Goal: Transaction & Acquisition: Obtain resource

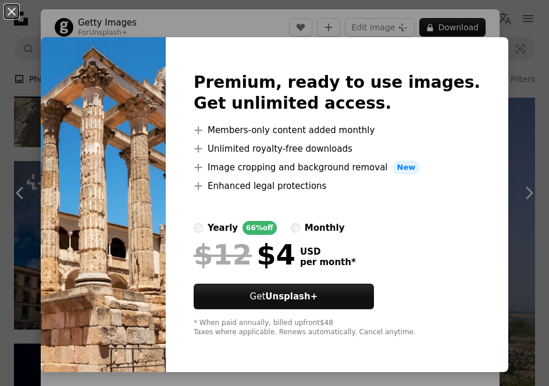
scroll to position [744, 0]
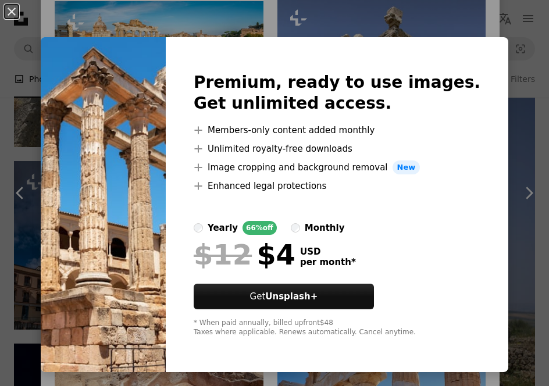
click at [91, 33] on div "An X shape Premium, ready to use images. Get unlimited access. A plus sign Memb…" at bounding box center [274, 193] width 549 height 386
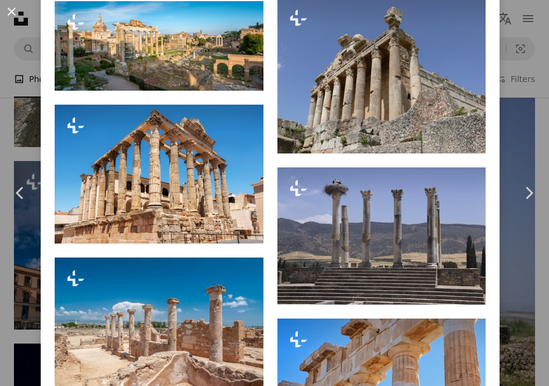
click at [14, 12] on button "An X shape" at bounding box center [12, 12] width 14 height 14
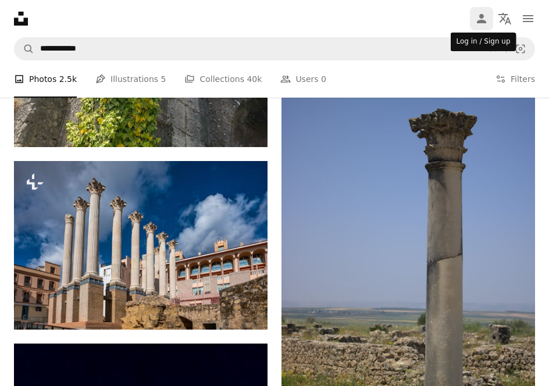
click at [485, 17] on icon "Person" at bounding box center [481, 19] width 14 height 14
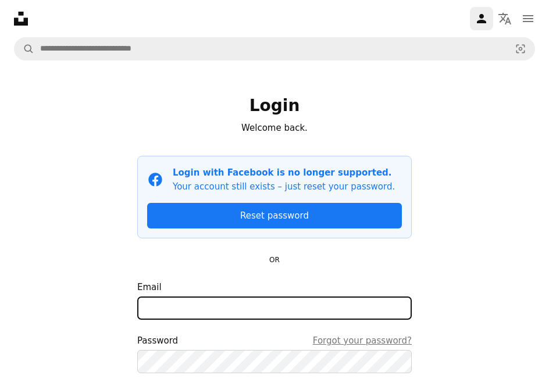
type input "**********"
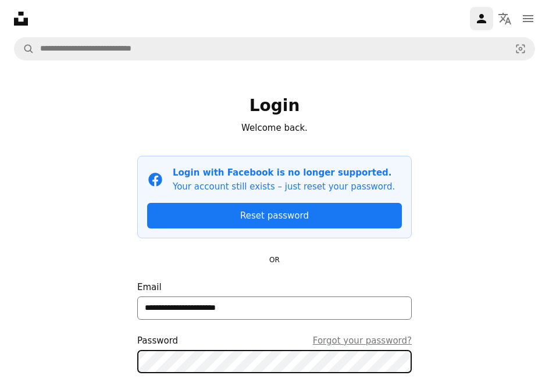
scroll to position [98, 0]
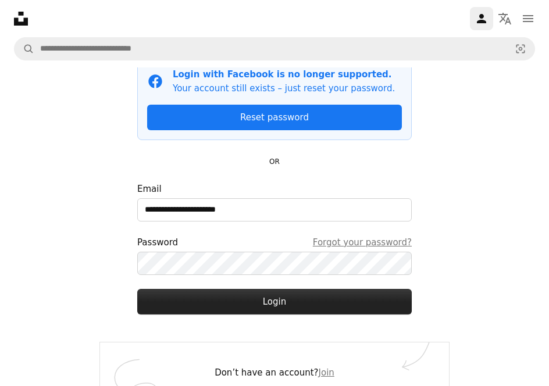
click at [266, 310] on button "Login" at bounding box center [274, 302] width 274 height 26
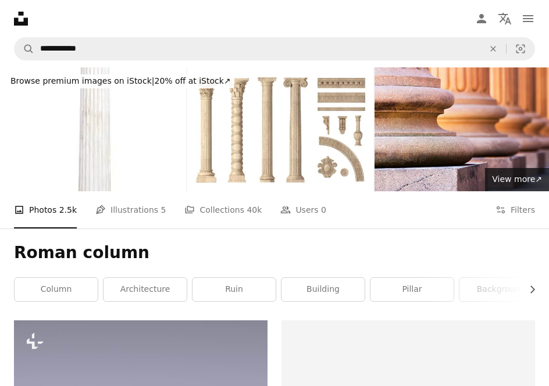
scroll to position [2547, 0]
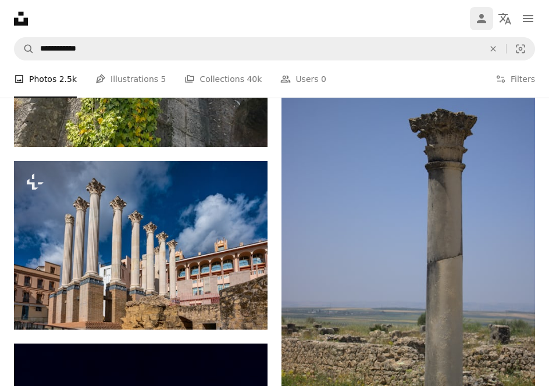
click at [486, 24] on icon "Person" at bounding box center [481, 19] width 14 height 14
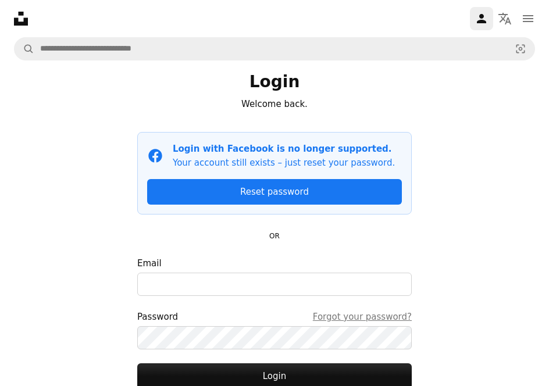
scroll to position [114, 0]
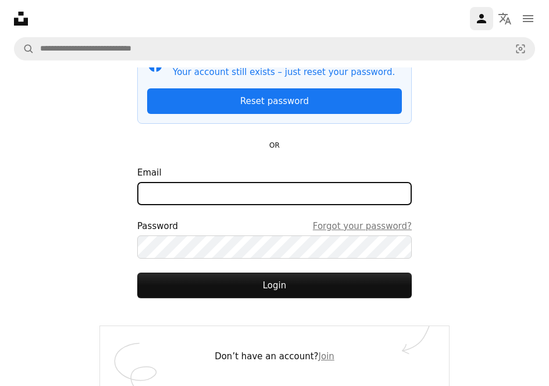
type input "**********"
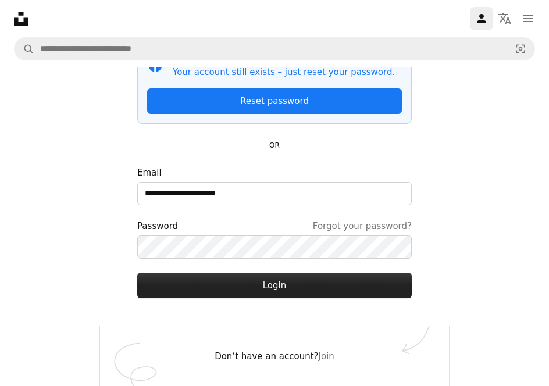
click at [271, 287] on button "Login" at bounding box center [274, 286] width 274 height 26
